Goal: Check status: Check status

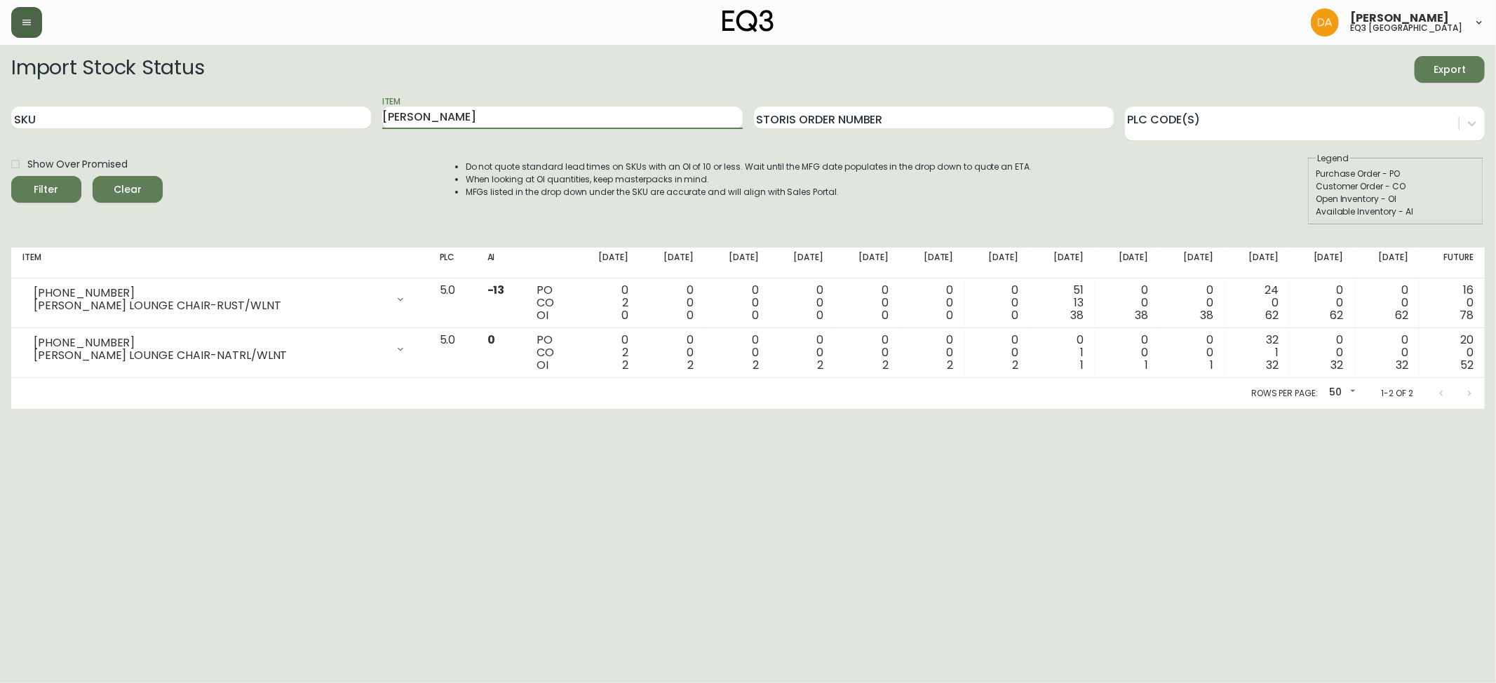
click at [21, 18] on icon "button" at bounding box center [26, 22] width 11 height 11
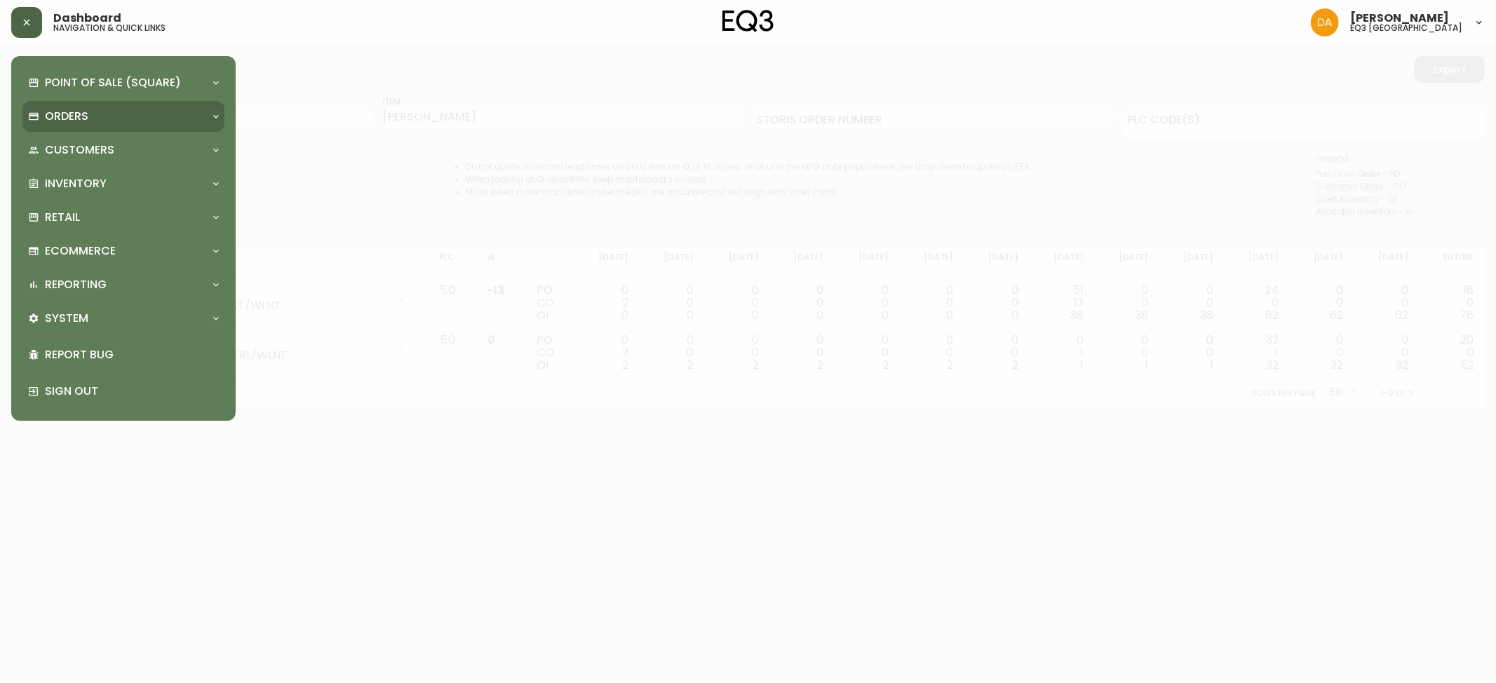
click at [54, 111] on p "Orders" at bounding box center [66, 116] width 43 height 15
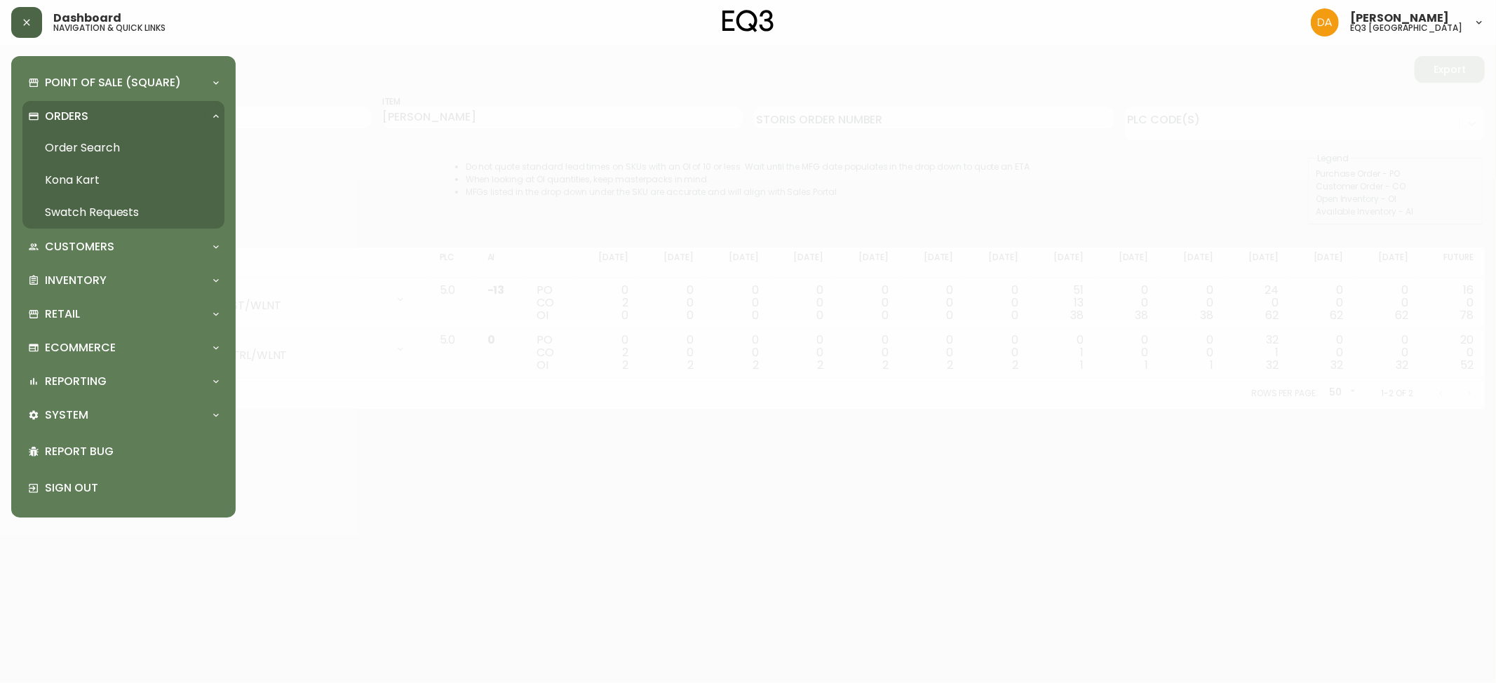
click at [100, 142] on link "Order Search" at bounding box center [123, 148] width 202 height 32
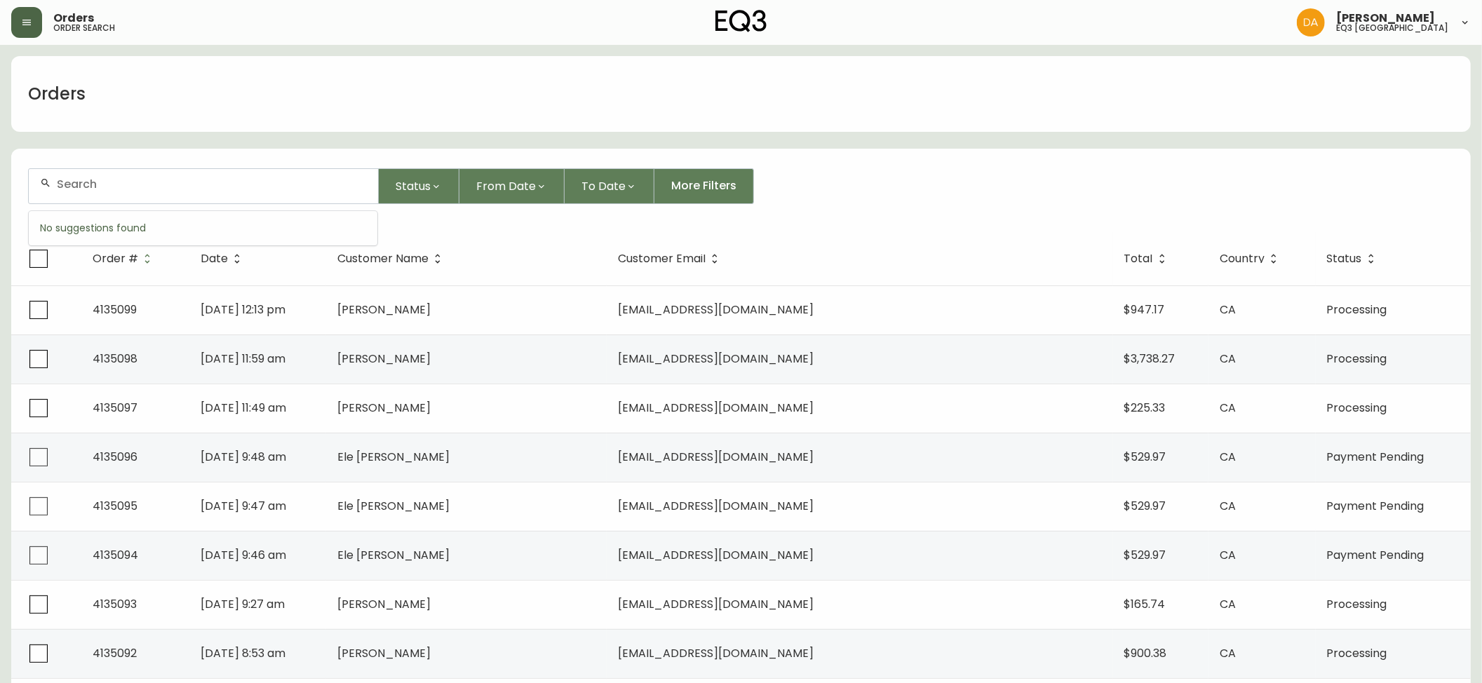
click at [122, 187] on input "text" at bounding box center [212, 183] width 310 height 13
click at [104, 262] on li "WOYTO" at bounding box center [203, 262] width 349 height 24
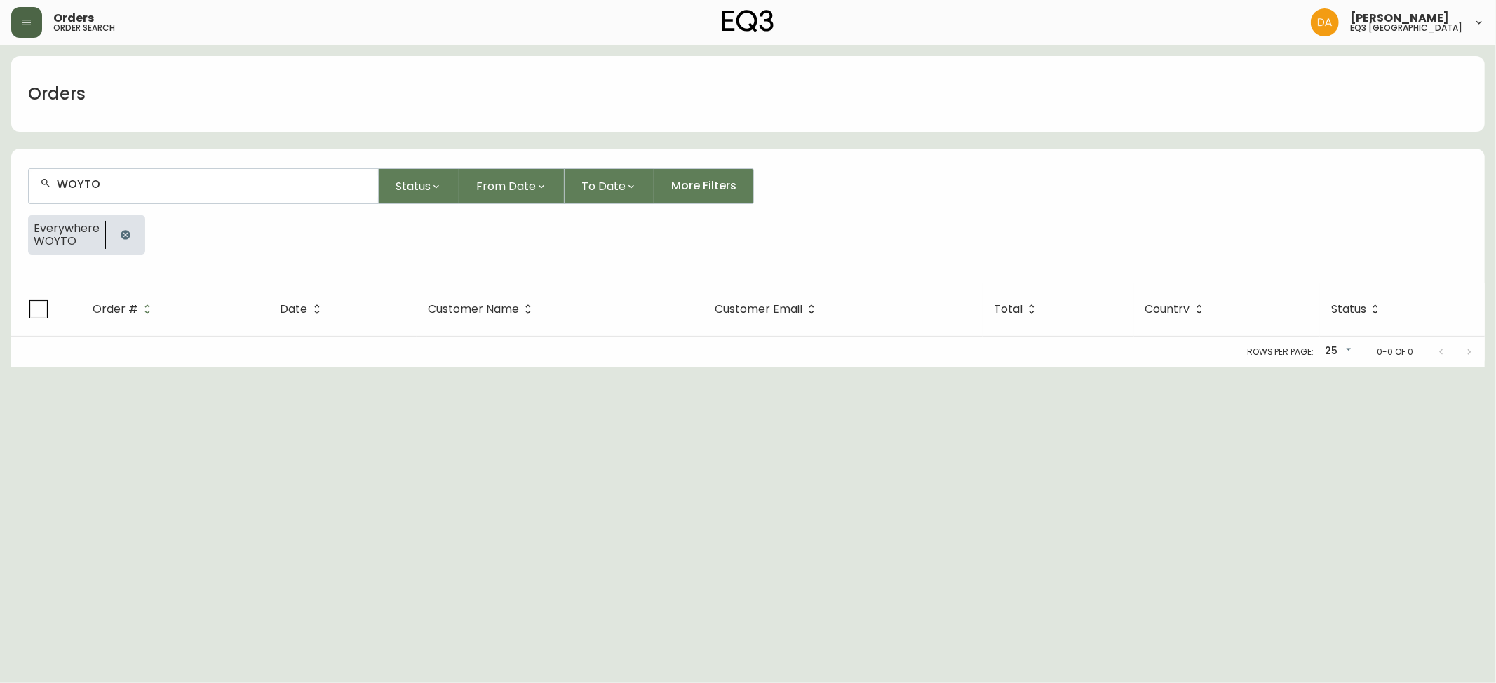
click at [167, 197] on div "WOYTO" at bounding box center [203, 186] width 349 height 34
type input "WOYTOWI"
click at [166, 197] on div "CH" at bounding box center [203, 186] width 349 height 34
type input "C"
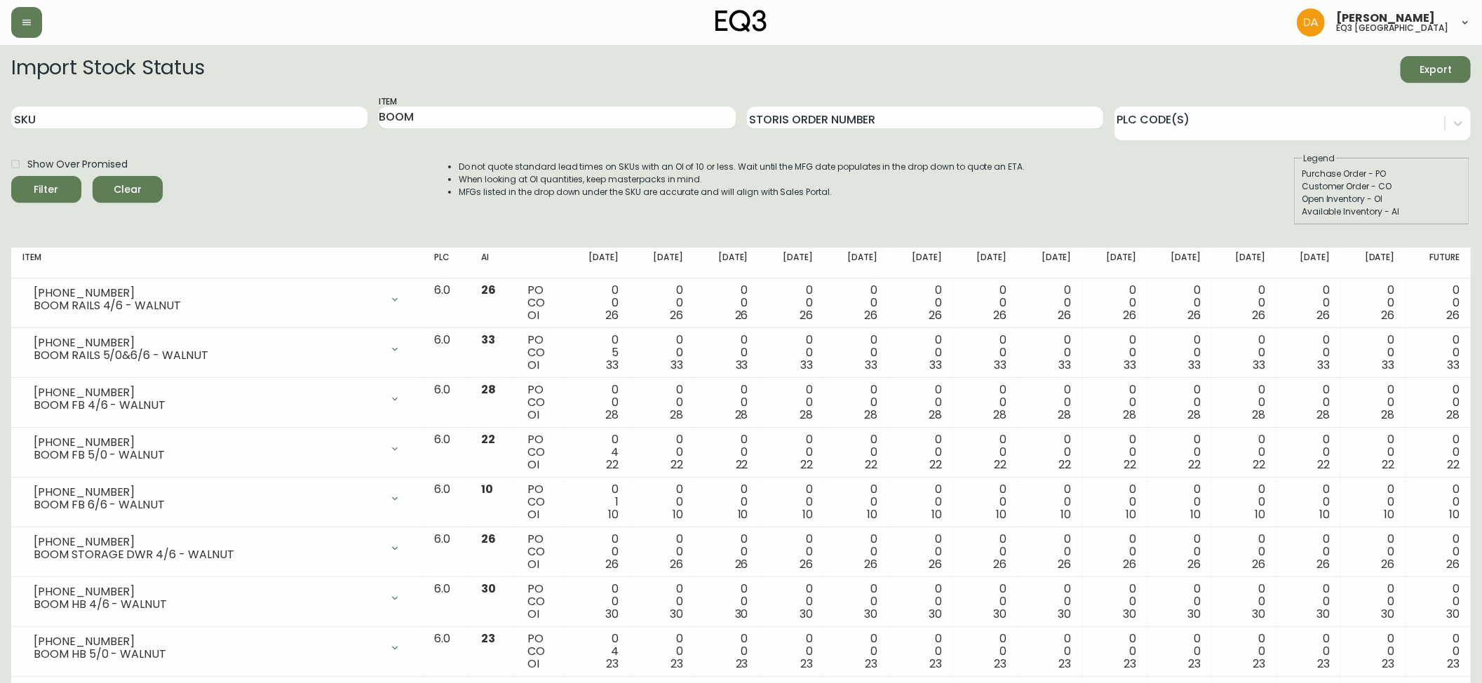
click at [489, 130] on div "Item BOOM" at bounding box center [557, 118] width 356 height 46
drag, startPoint x: 484, startPoint y: 121, endPoint x: 121, endPoint y: 175, distance: 367.1
click at [170, 154] on form "Import Stock Status Export SKU Item BOOM Storis Order Number PLC Code(s) Show O…" at bounding box center [740, 140] width 1459 height 169
type input "louis"
click at [11, 176] on button "Filter" at bounding box center [46, 189] width 70 height 27
